Goal: Information Seeking & Learning: Learn about a topic

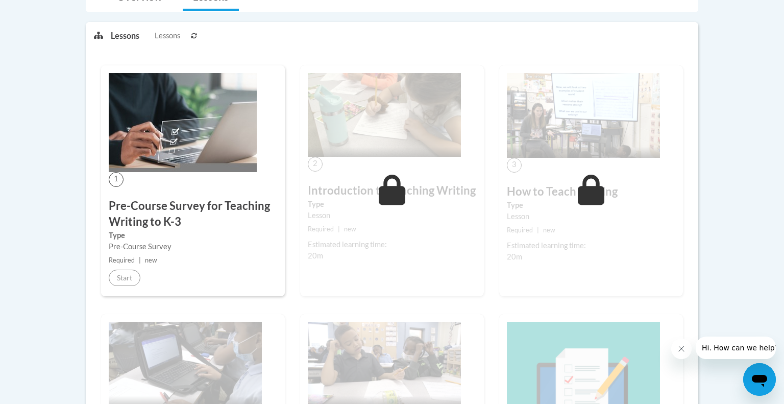
scroll to position [246, 0]
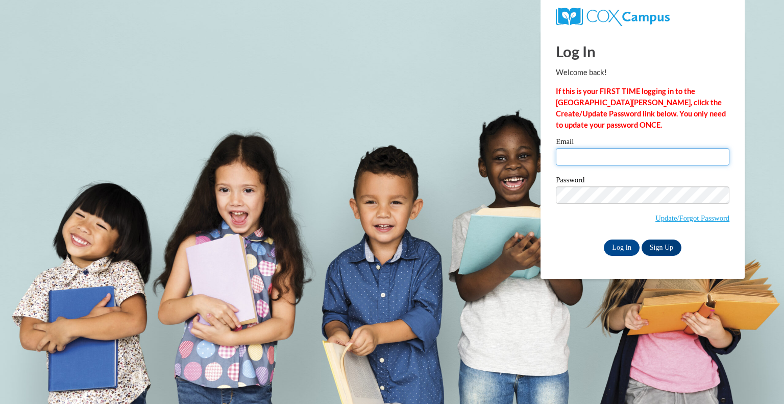
click at [621, 150] on input "Email" at bounding box center [643, 156] width 174 height 17
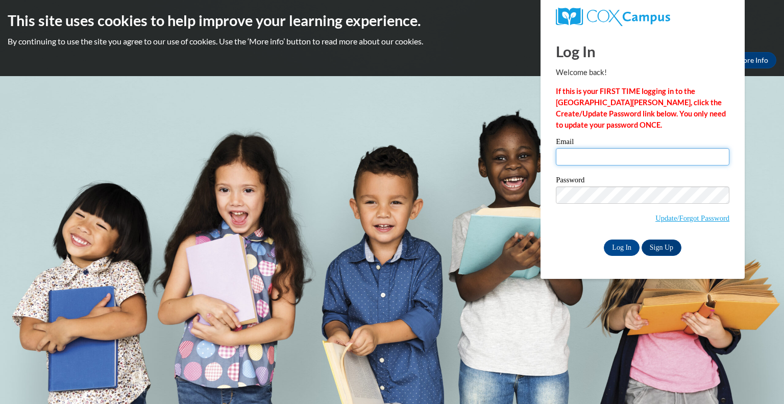
type input "rmaglio@greenfield.k12.wi.us"
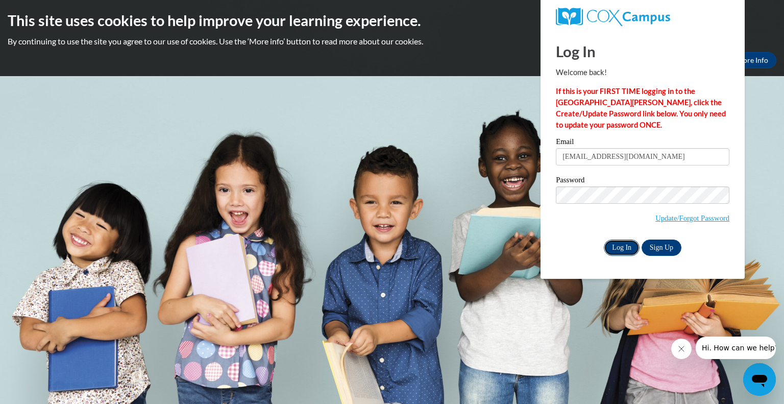
click at [631, 246] on input "Log In" at bounding box center [622, 247] width 36 height 16
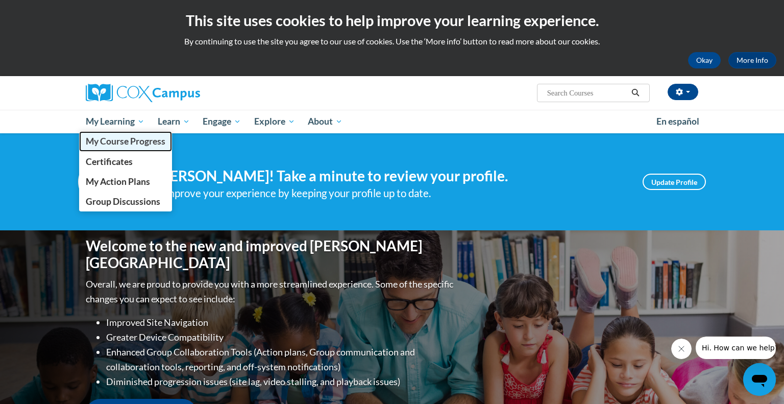
click at [133, 139] on span "My Course Progress" at bounding box center [126, 141] width 80 height 11
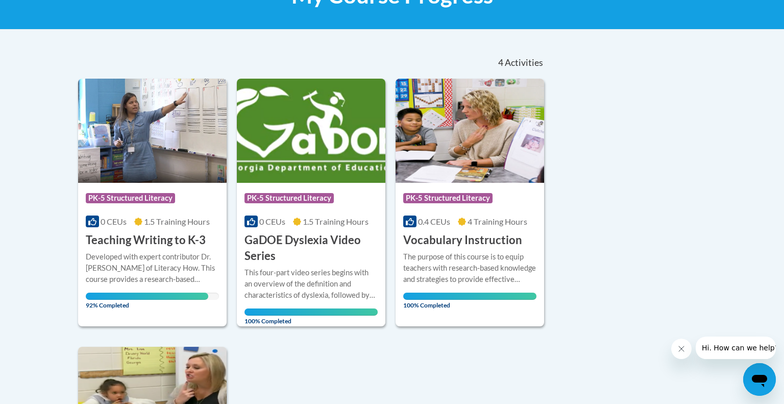
scroll to position [178, 0]
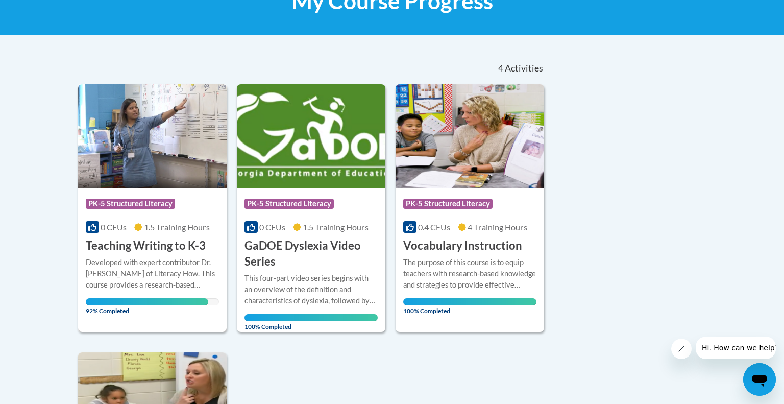
click at [134, 130] on img at bounding box center [152, 136] width 149 height 104
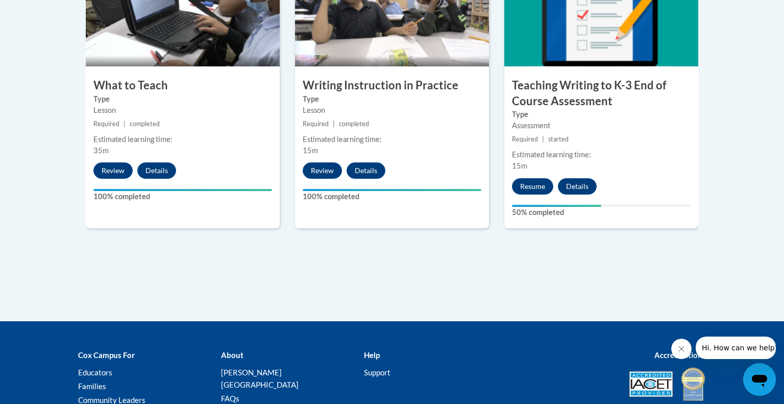
scroll to position [645, 0]
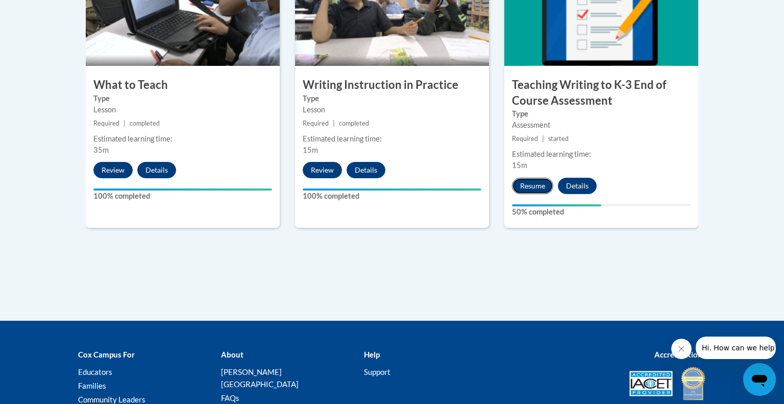
click at [536, 186] on button "Resume" at bounding box center [532, 186] width 41 height 16
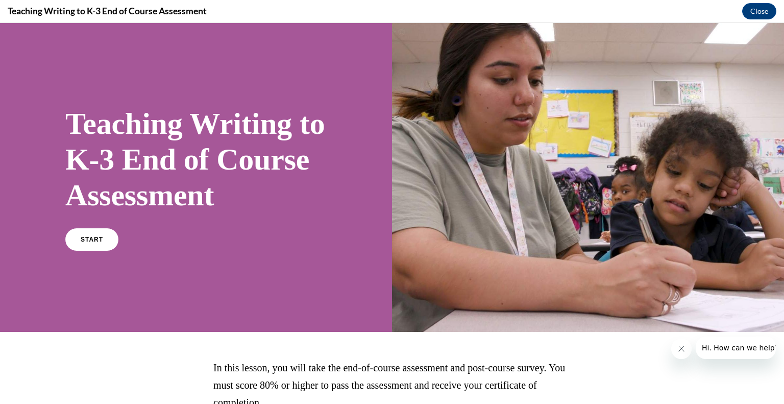
scroll to position [131, 0]
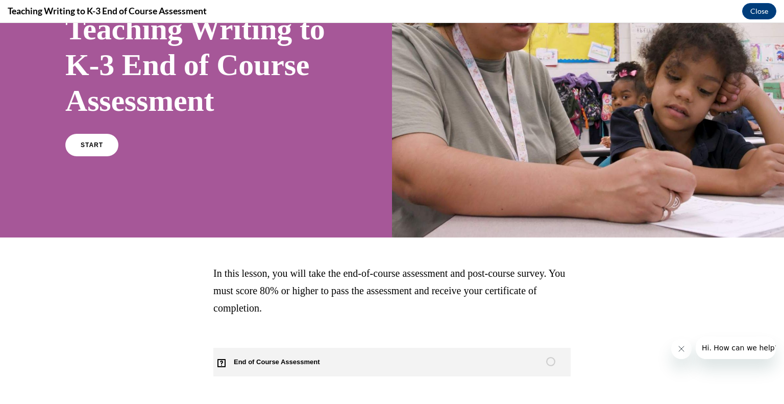
click at [315, 355] on span "End of Course Assessment" at bounding box center [282, 362] width 139 height 29
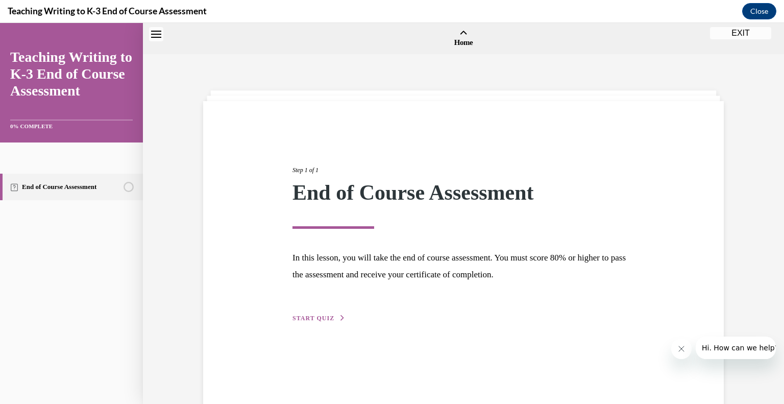
scroll to position [32, 0]
